Goal: Task Accomplishment & Management: Use online tool/utility

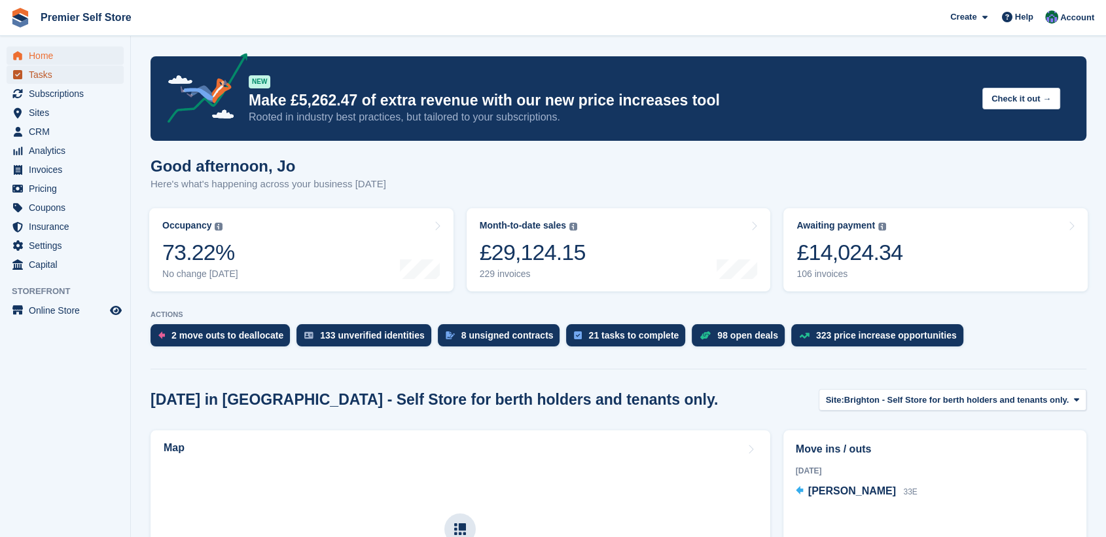
click at [48, 73] on span "Tasks" at bounding box center [68, 74] width 79 height 18
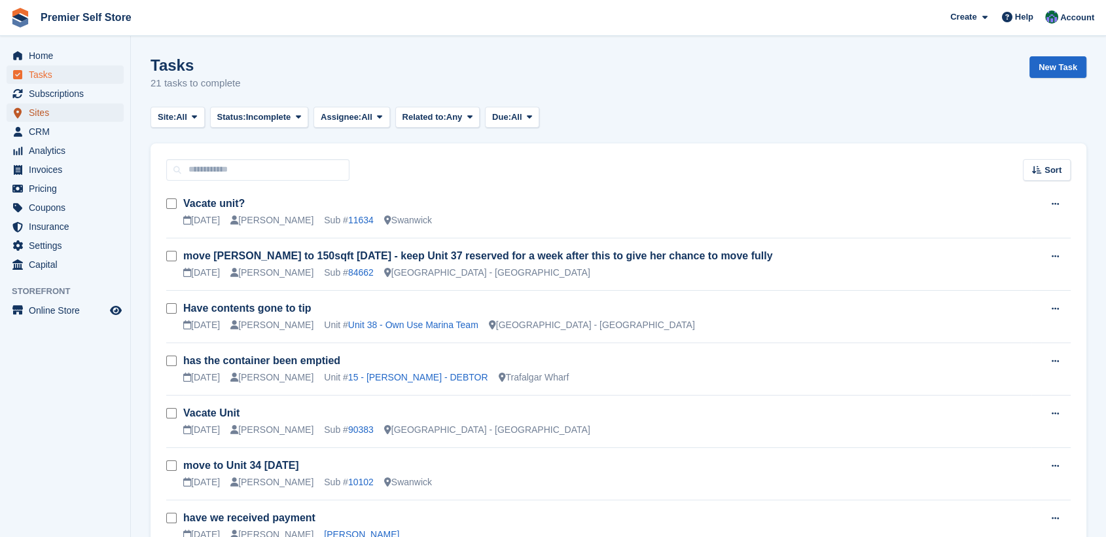
click at [38, 107] on span "Sites" at bounding box center [68, 112] width 79 height 18
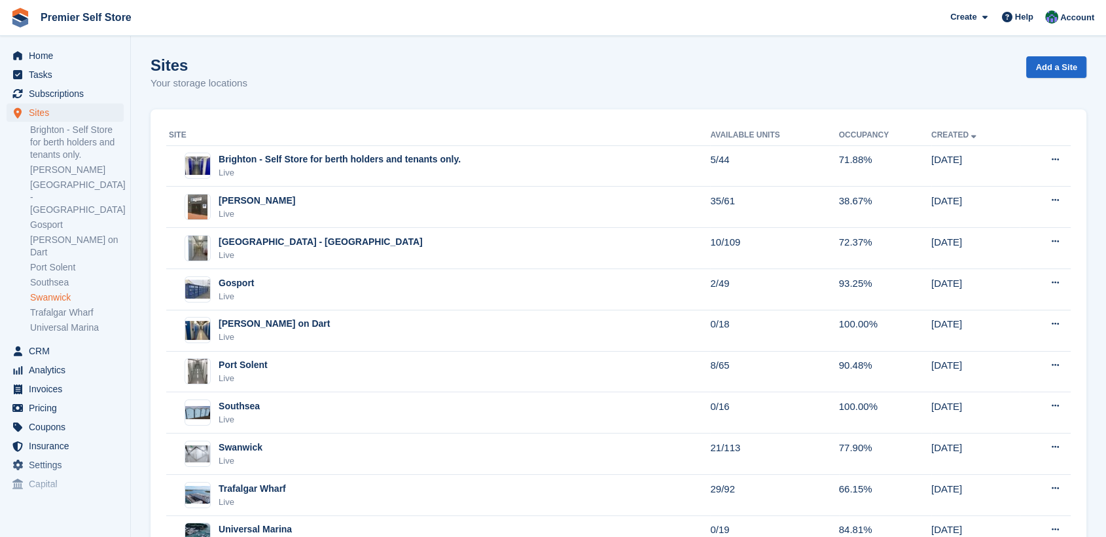
click at [51, 291] on link "Swanwick" at bounding box center [77, 297] width 94 height 12
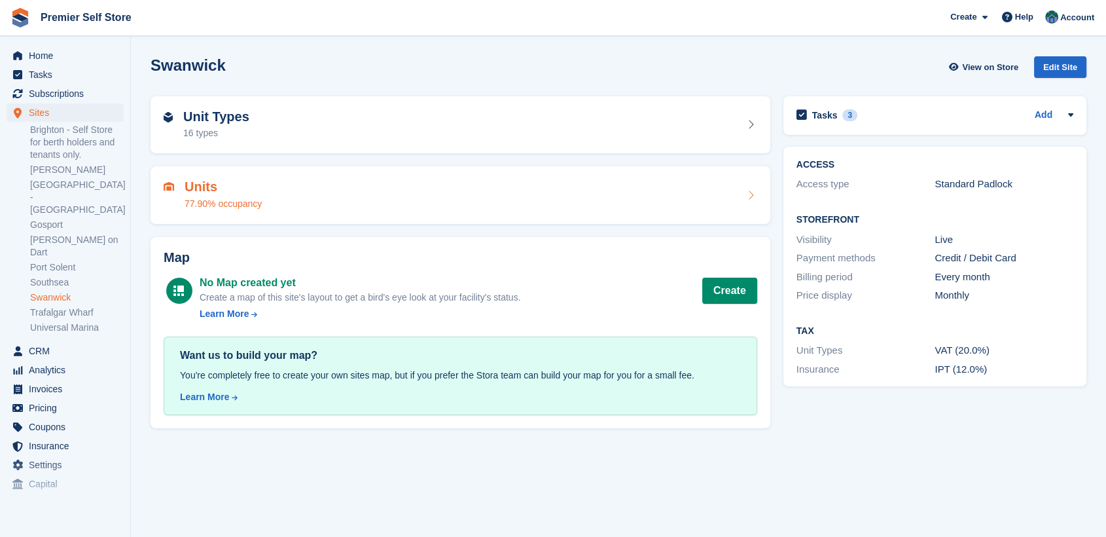
click at [435, 181] on div "Units 77.90% occupancy" at bounding box center [461, 194] width 594 height 31
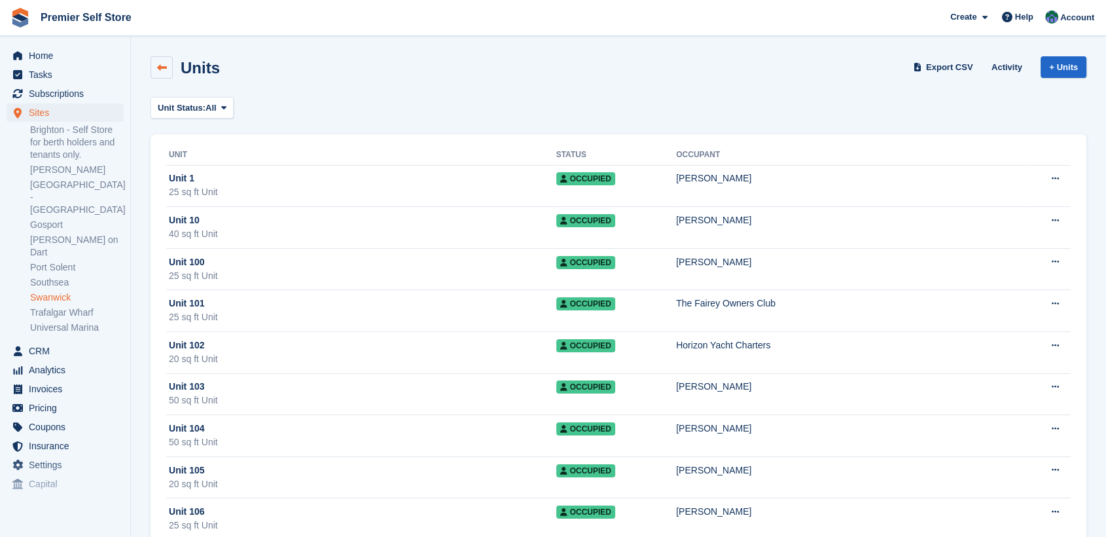
click at [157, 63] on icon at bounding box center [162, 68] width 10 height 10
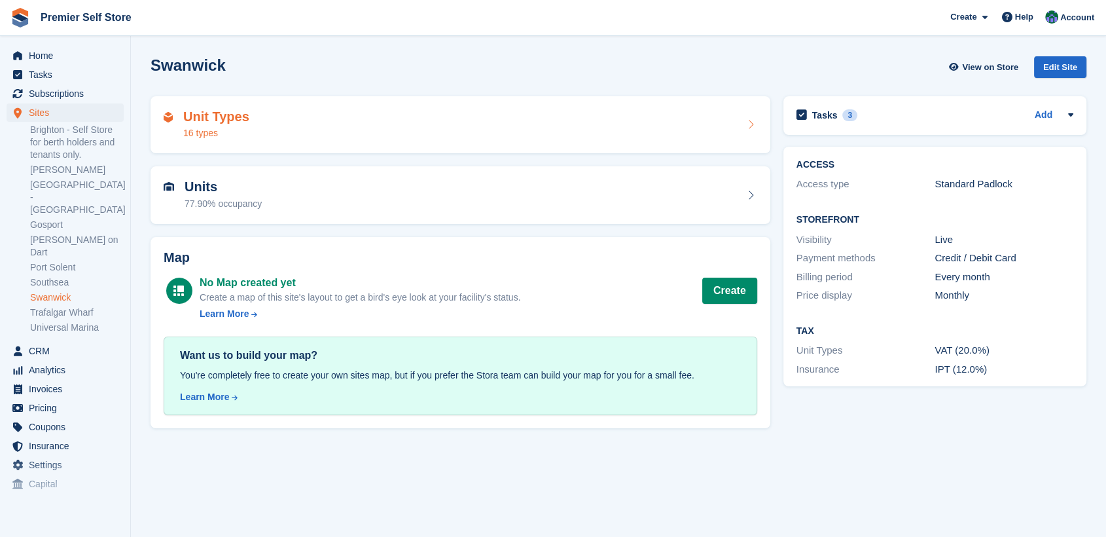
click at [263, 111] on div "Unit Types 16 types" at bounding box center [461, 124] width 594 height 31
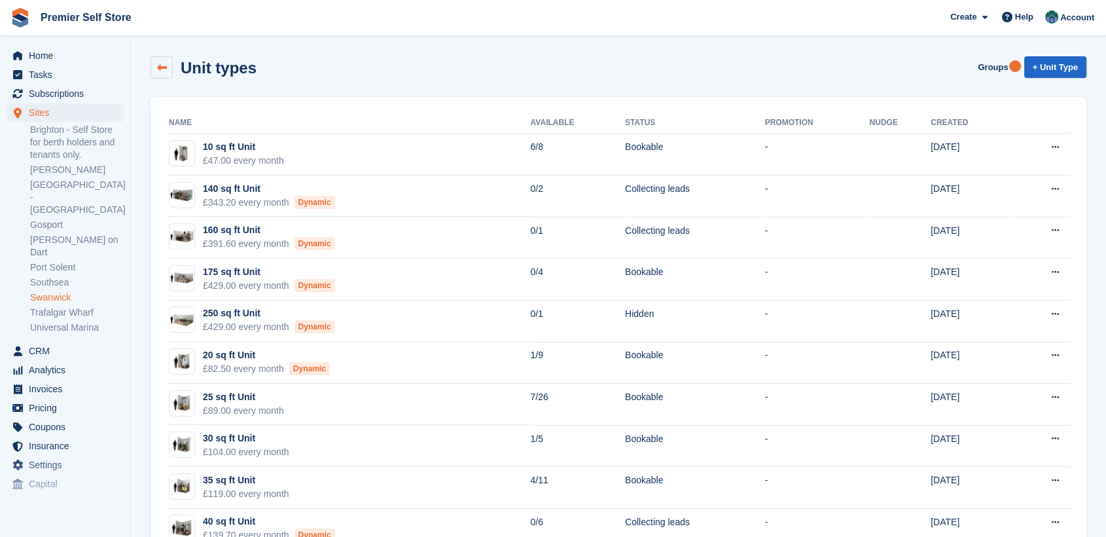
click at [157, 64] on icon at bounding box center [162, 68] width 10 height 10
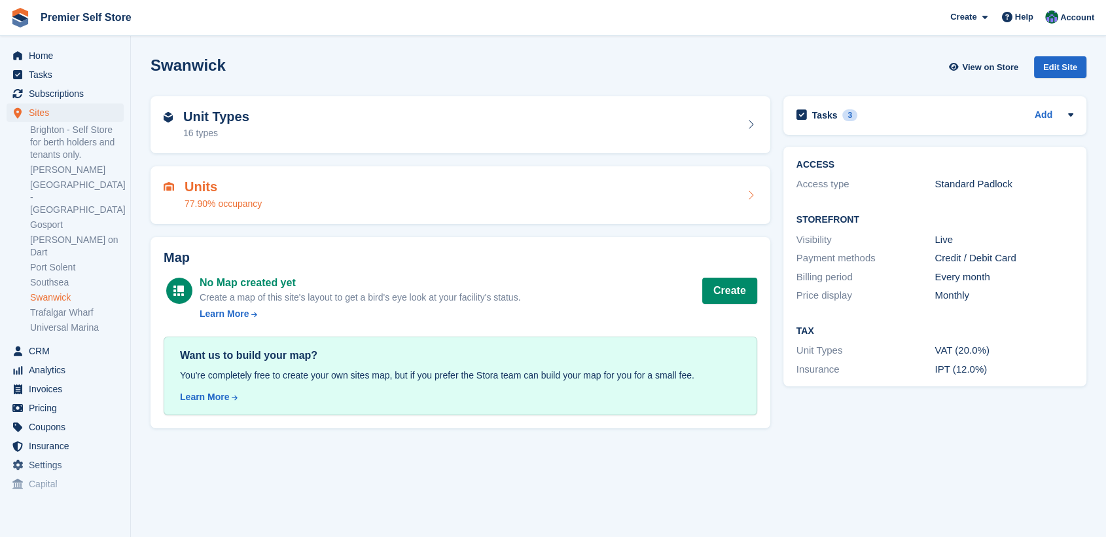
click at [319, 183] on div "Units 77.90% occupancy" at bounding box center [461, 194] width 594 height 31
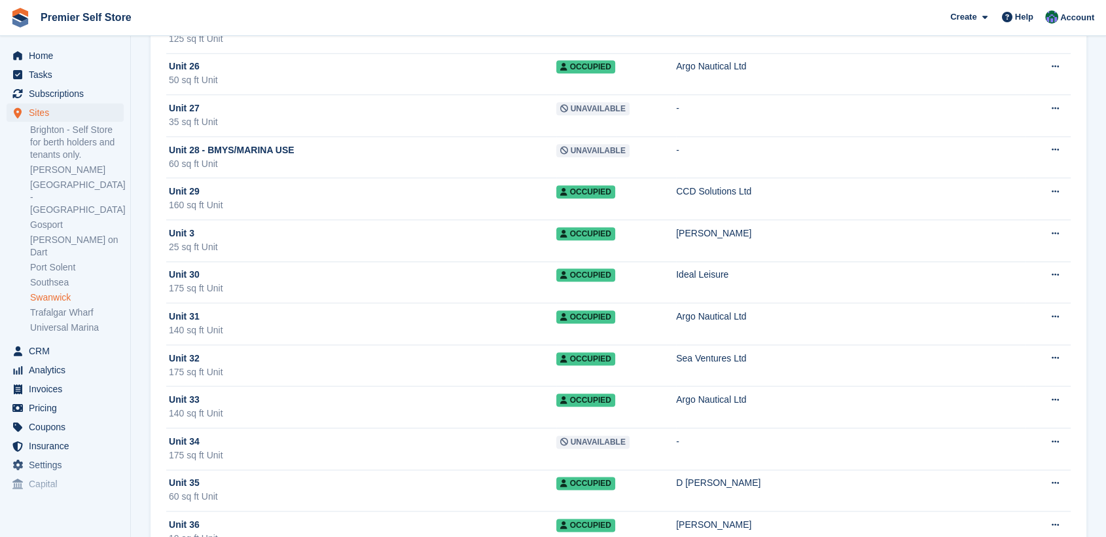
scroll to position [1589, 0]
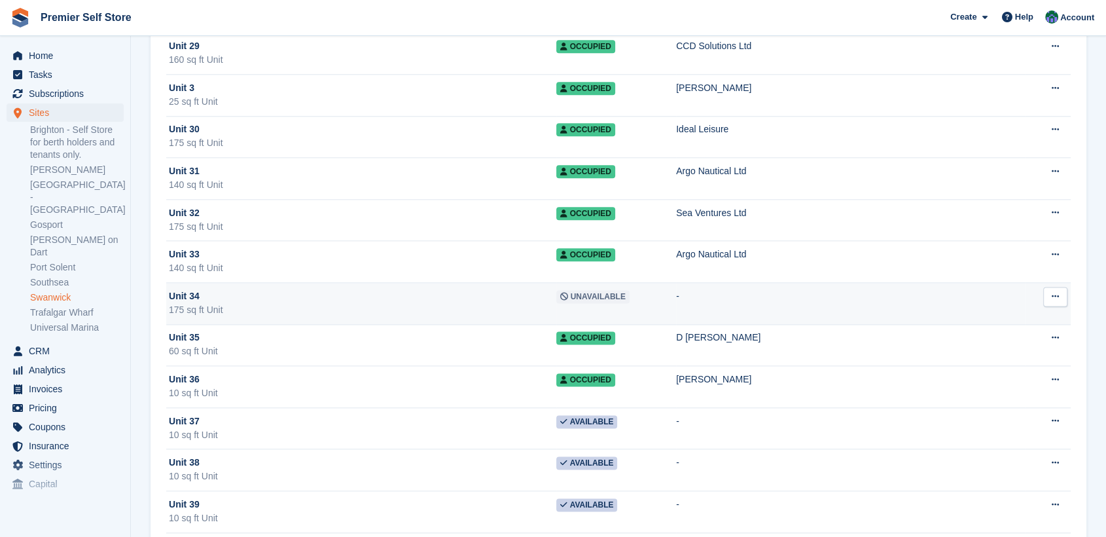
click at [201, 295] on div "Unit 34" at bounding box center [363, 296] width 388 height 14
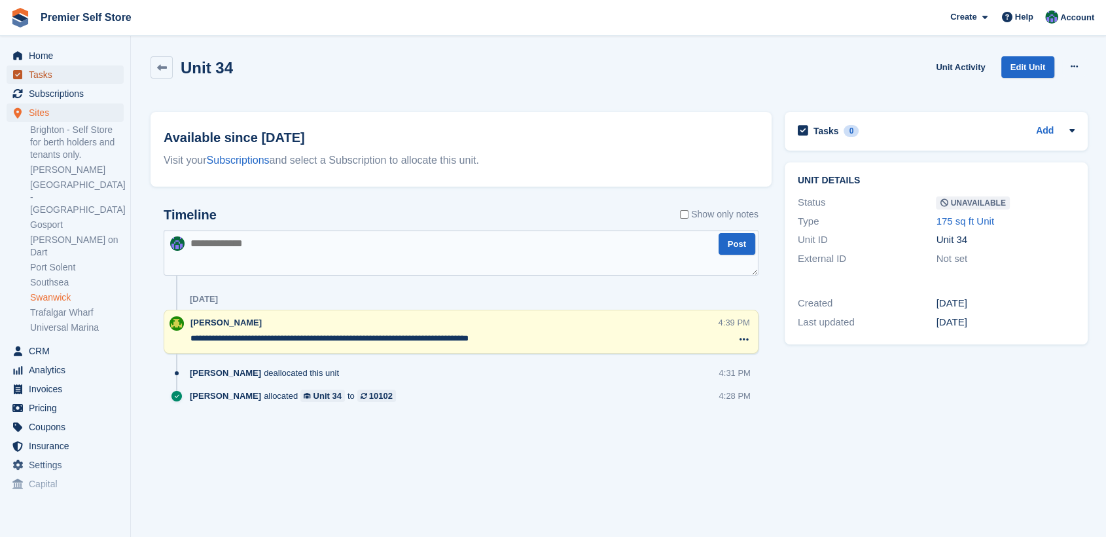
click at [43, 71] on span "Tasks" at bounding box center [68, 74] width 79 height 18
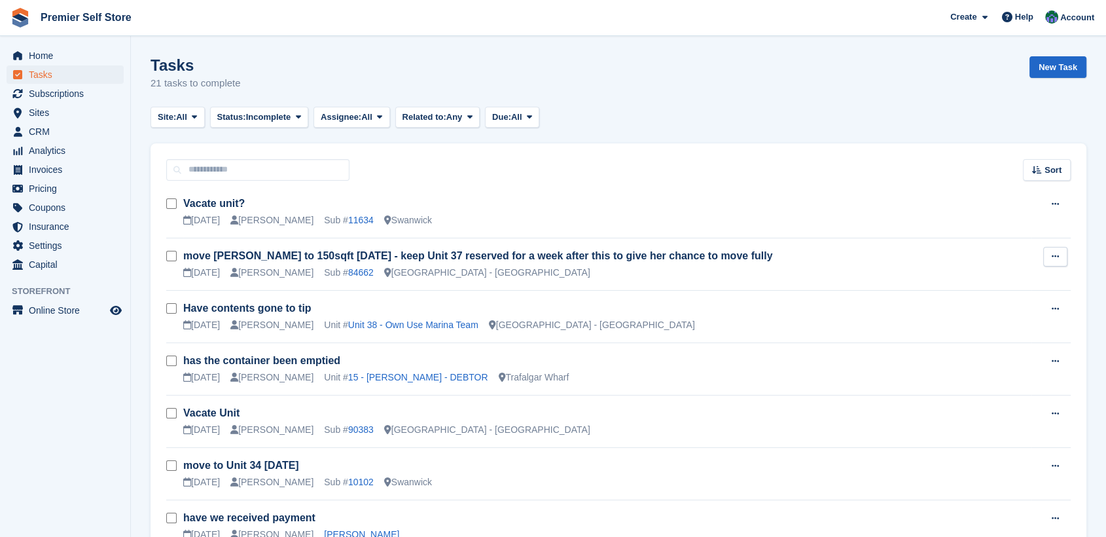
click at [1050, 255] on button at bounding box center [1055, 257] width 24 height 20
click at [971, 284] on p "Edit task" at bounding box center [1005, 282] width 114 height 17
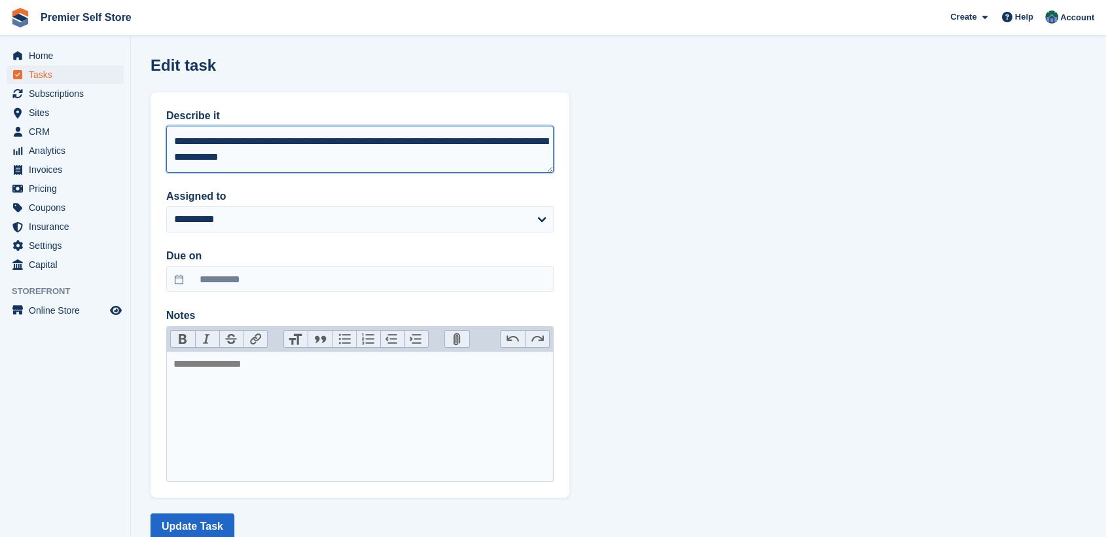
click at [261, 139] on textarea "**********" at bounding box center [360, 149] width 388 height 47
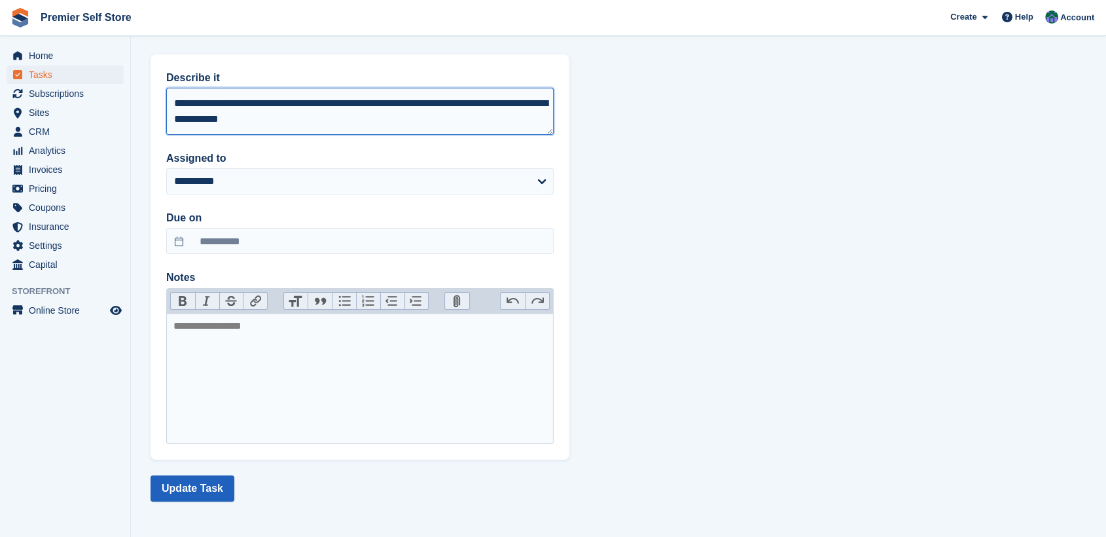
type textarea "**********"
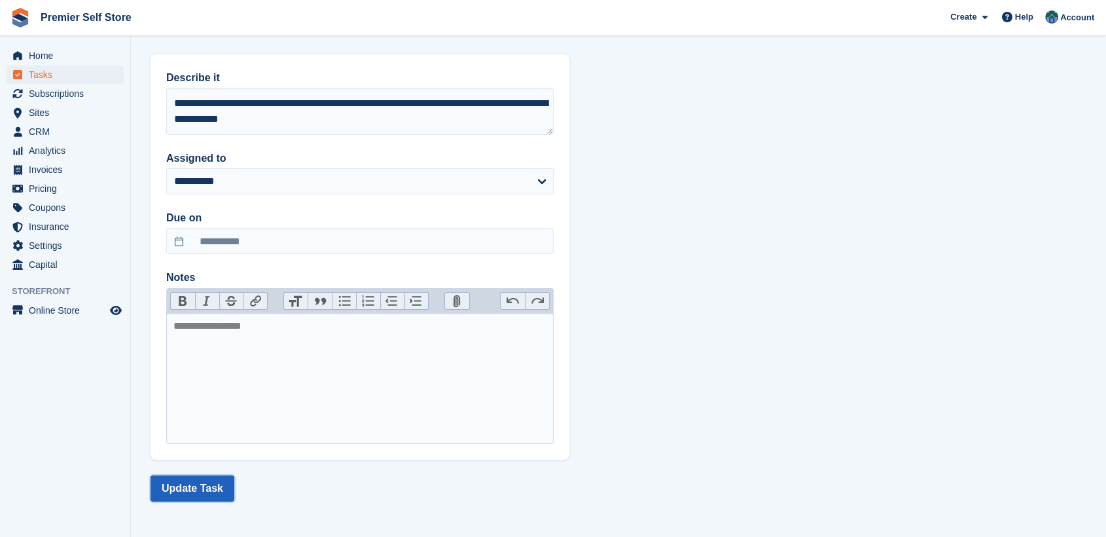
click at [188, 484] on button "Update Task" at bounding box center [193, 488] width 84 height 26
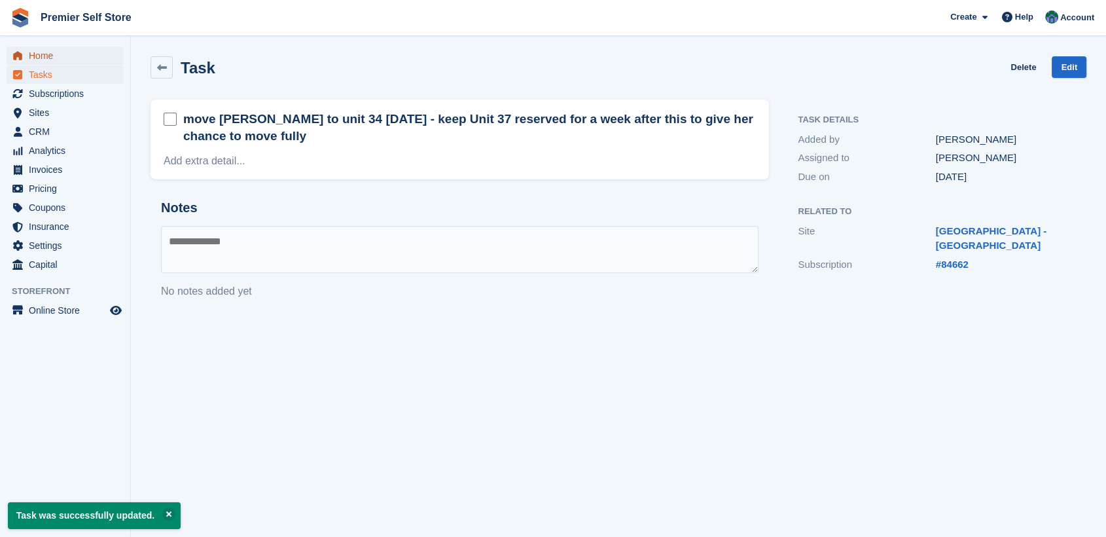
click at [31, 56] on span "Home" at bounding box center [68, 55] width 79 height 18
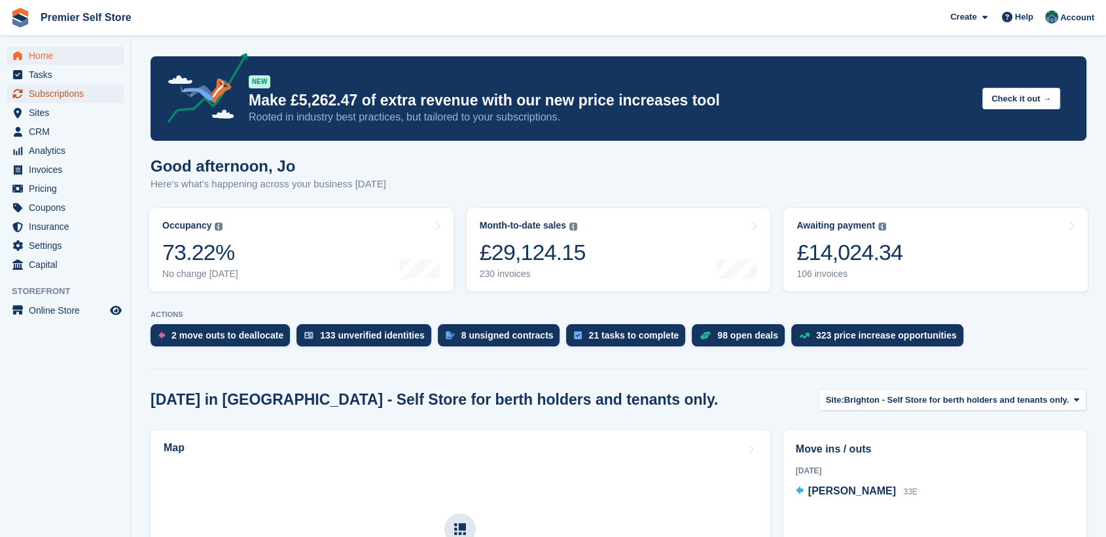
click at [56, 90] on span "Subscriptions" at bounding box center [68, 93] width 79 height 18
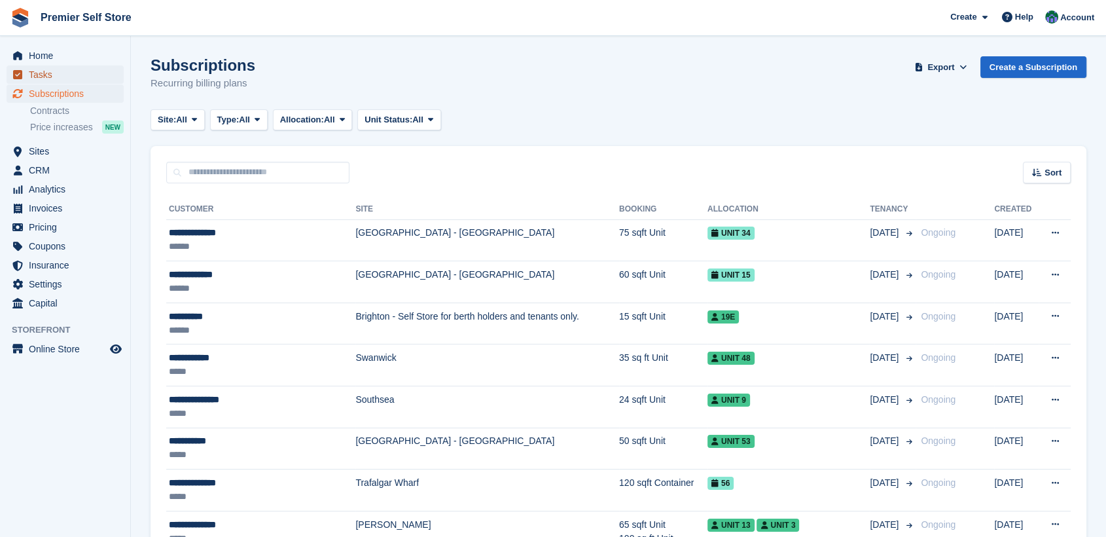
click at [40, 71] on span "Tasks" at bounding box center [68, 74] width 79 height 18
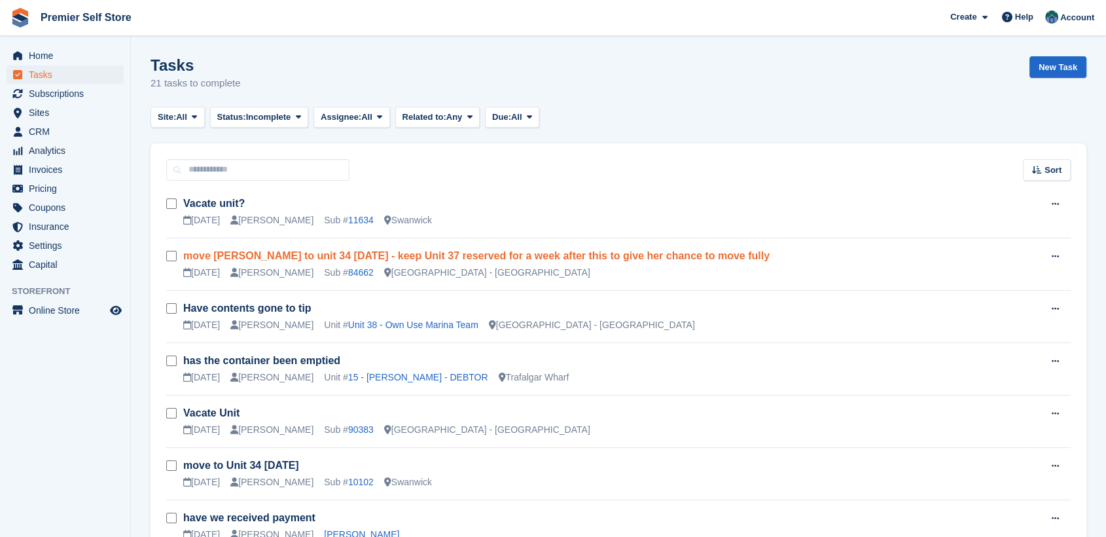
click at [448, 258] on link "move [PERSON_NAME] to unit 34 [DATE] - keep Unit 37 reserved for a week after t…" at bounding box center [476, 255] width 587 height 11
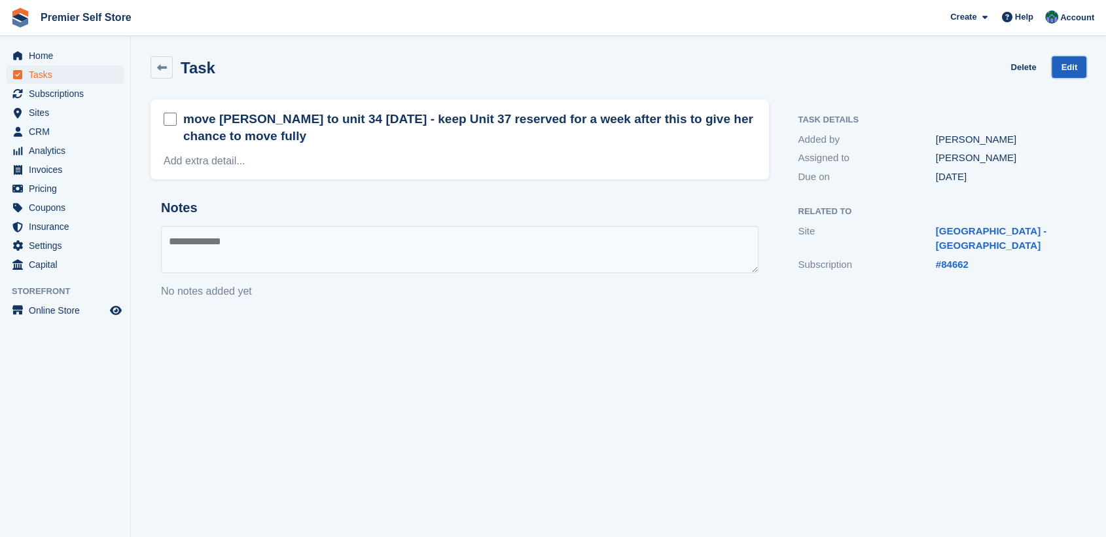
click at [1062, 64] on link "Edit" at bounding box center [1069, 67] width 35 height 22
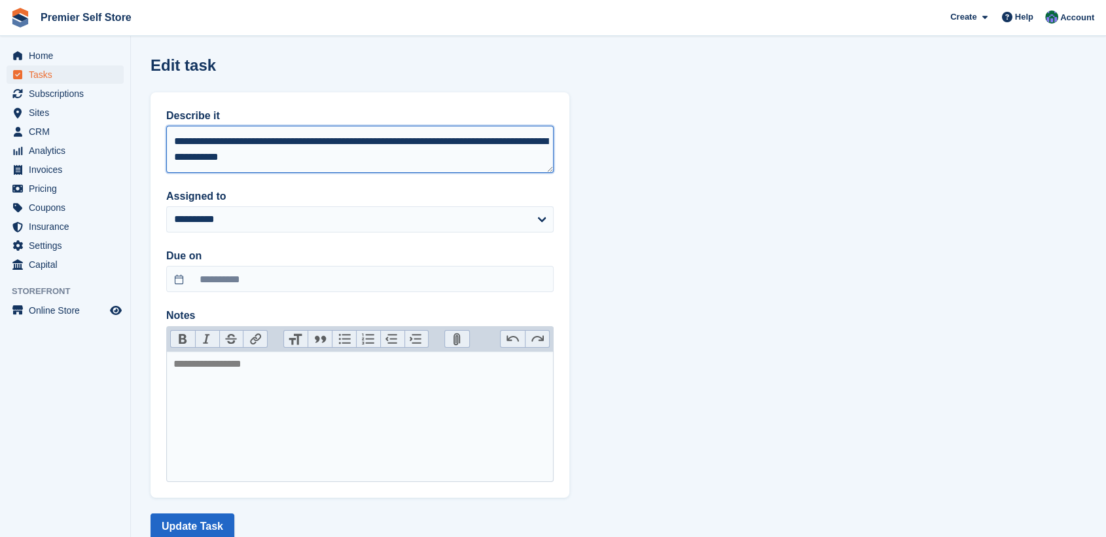
click at [305, 137] on textarea "**********" at bounding box center [360, 149] width 388 height 47
type textarea "**********"
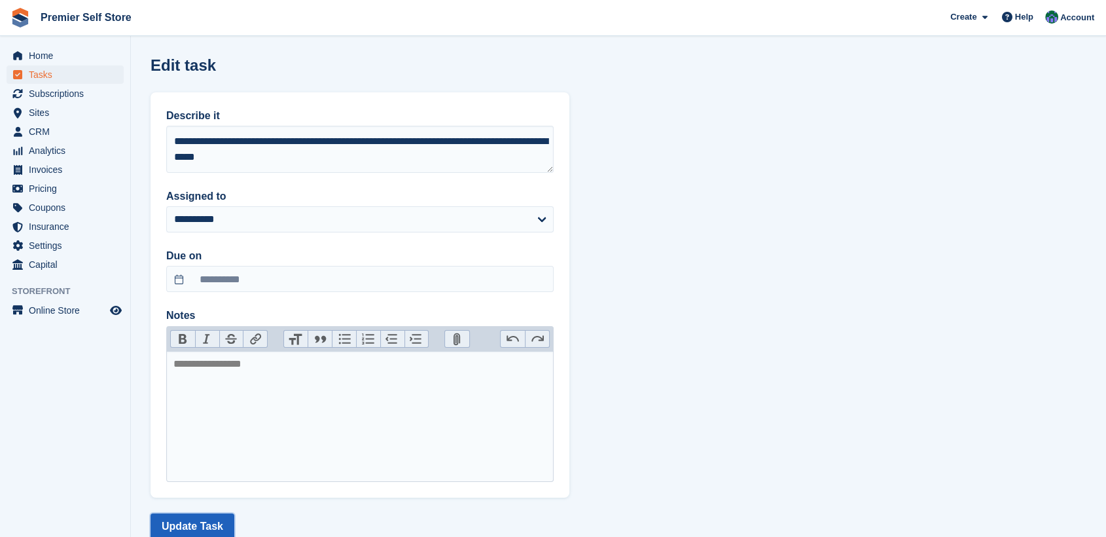
click at [192, 519] on button "Update Task" at bounding box center [193, 526] width 84 height 26
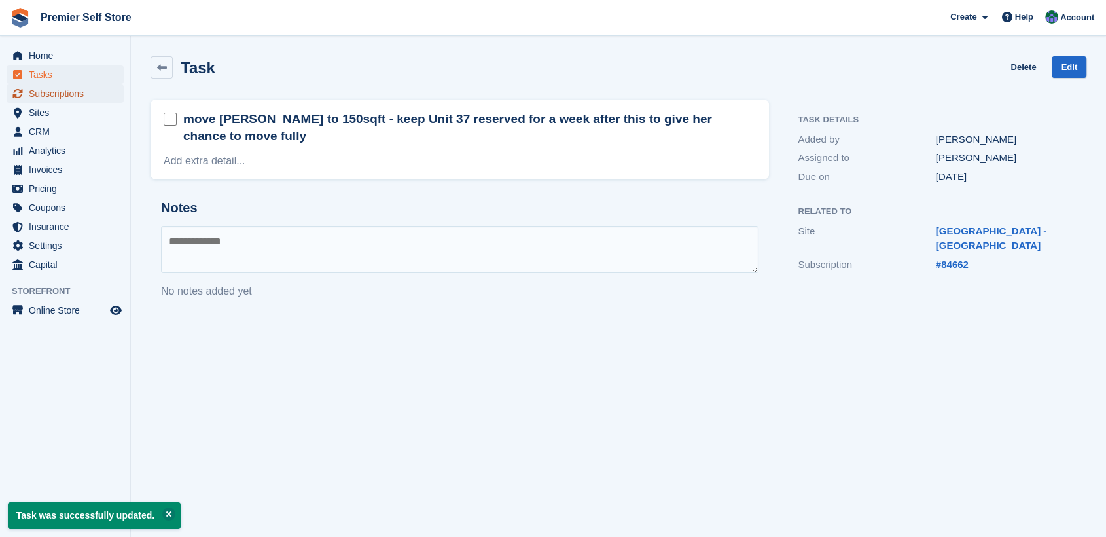
click at [67, 90] on span "Subscriptions" at bounding box center [68, 93] width 79 height 18
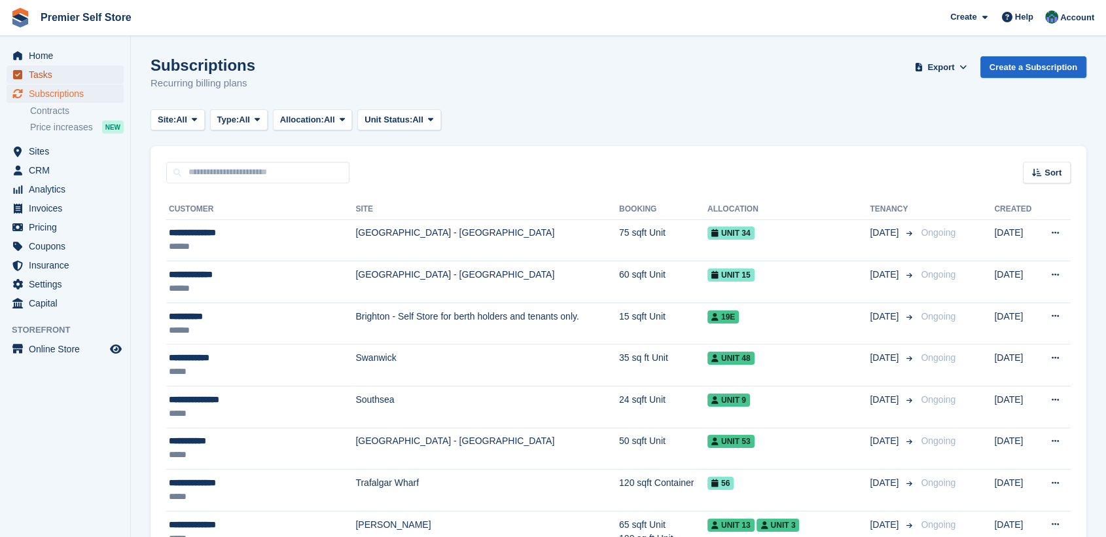
click at [38, 69] on span "Tasks" at bounding box center [68, 74] width 79 height 18
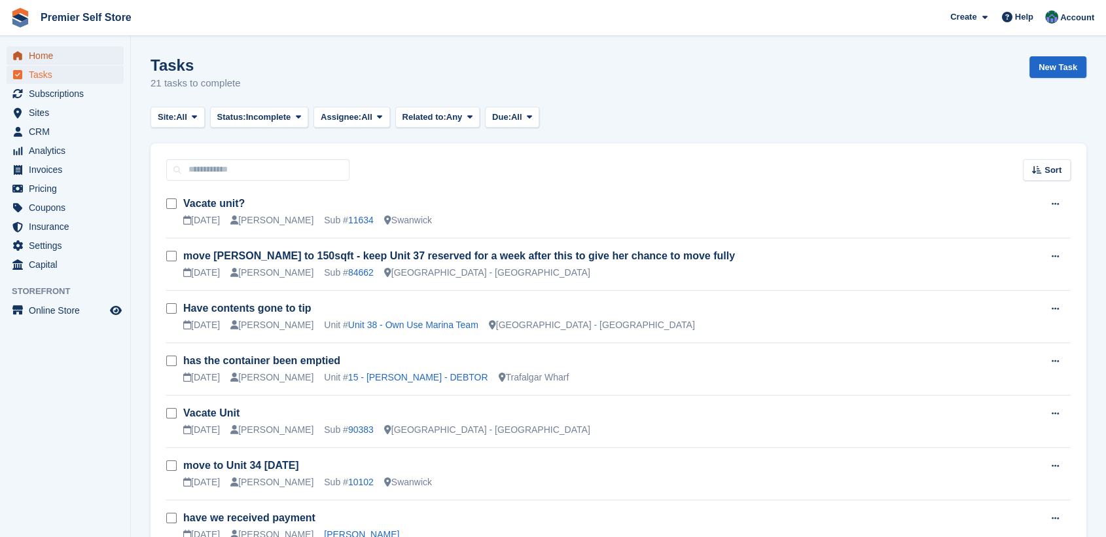
click at [50, 56] on span "Home" at bounding box center [68, 55] width 79 height 18
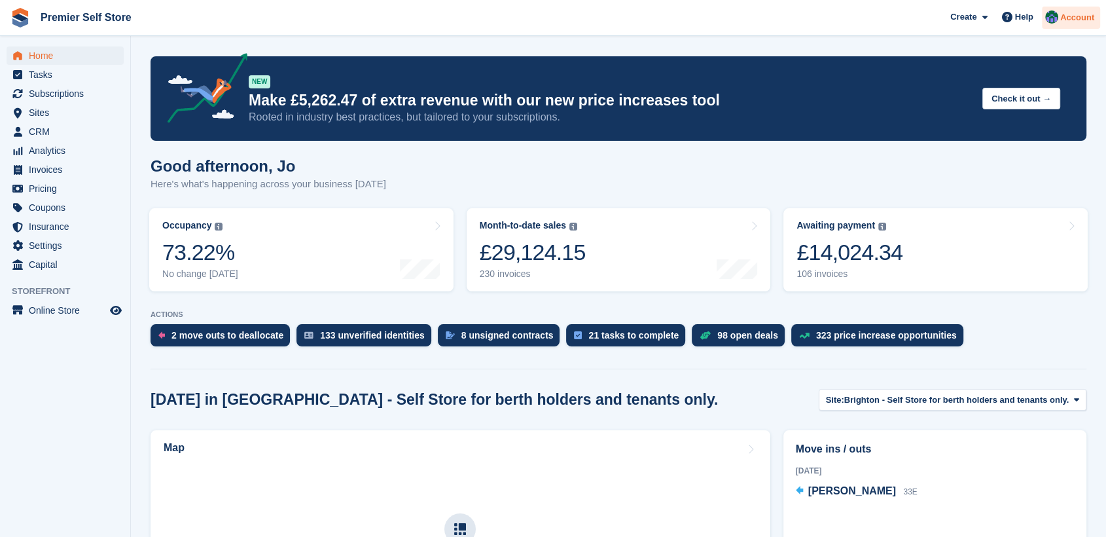
click at [1085, 17] on span "Account" at bounding box center [1078, 17] width 34 height 13
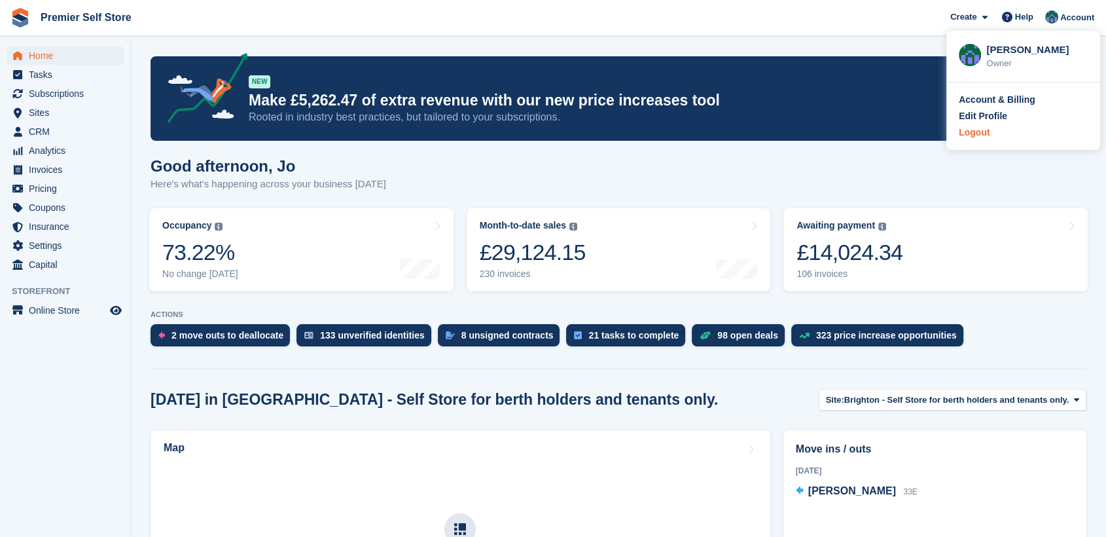
click at [966, 132] on div "Logout" at bounding box center [974, 133] width 31 height 14
